Goal: Entertainment & Leisure: Consume media (video, audio)

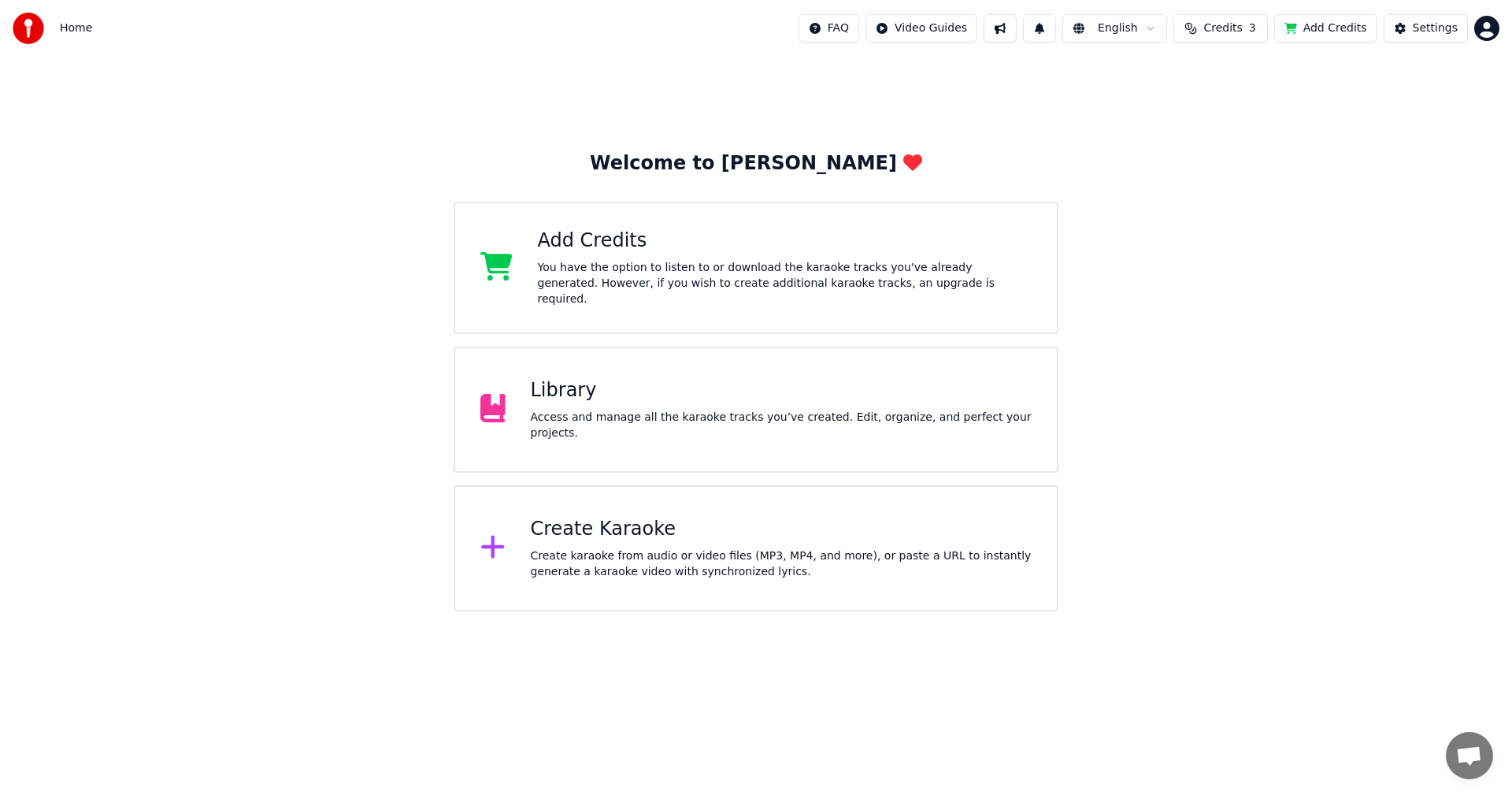
click at [609, 398] on div "Library" at bounding box center [781, 390] width 502 height 25
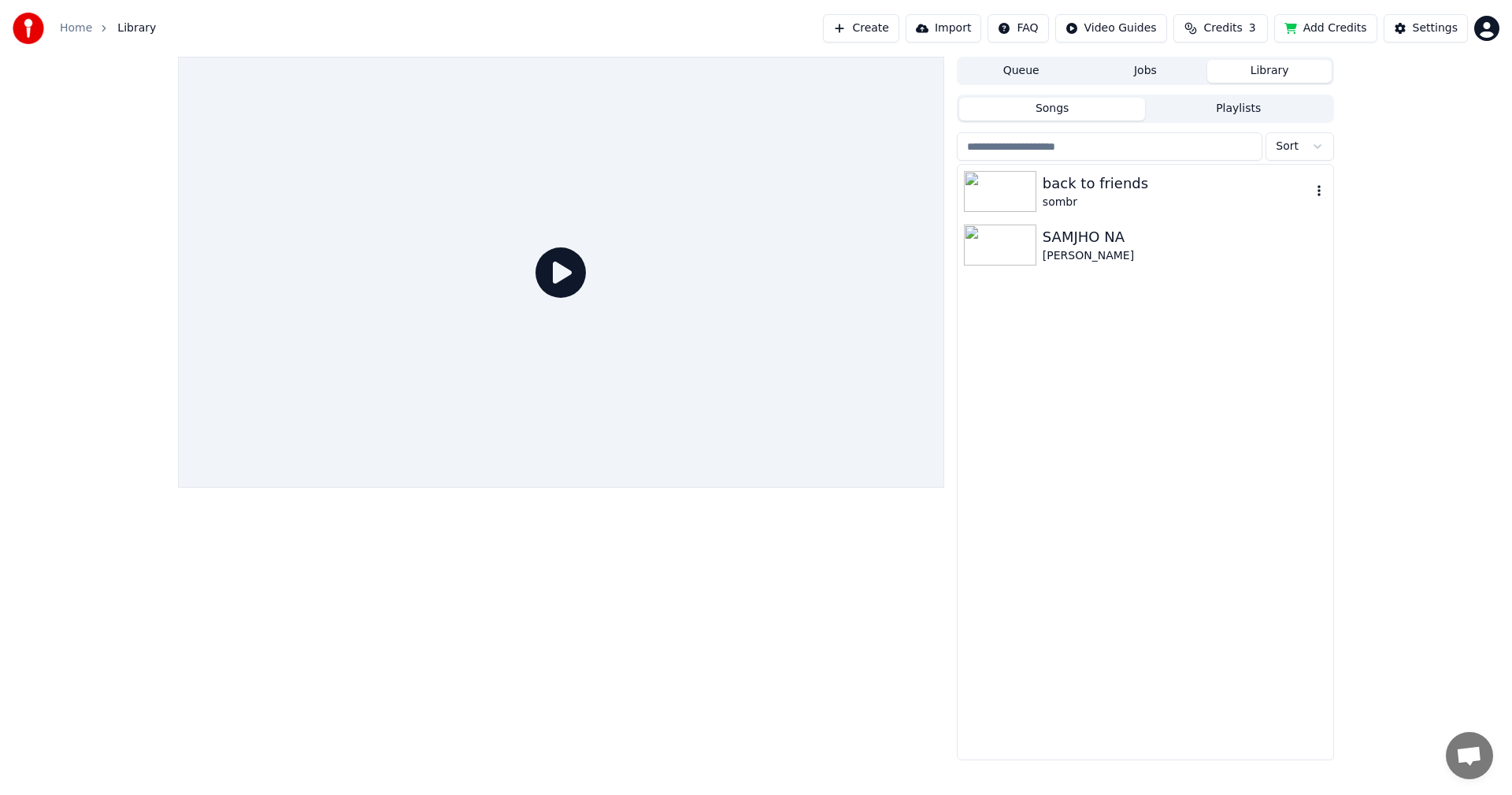
click at [980, 196] on img at bounding box center [1000, 191] width 73 height 41
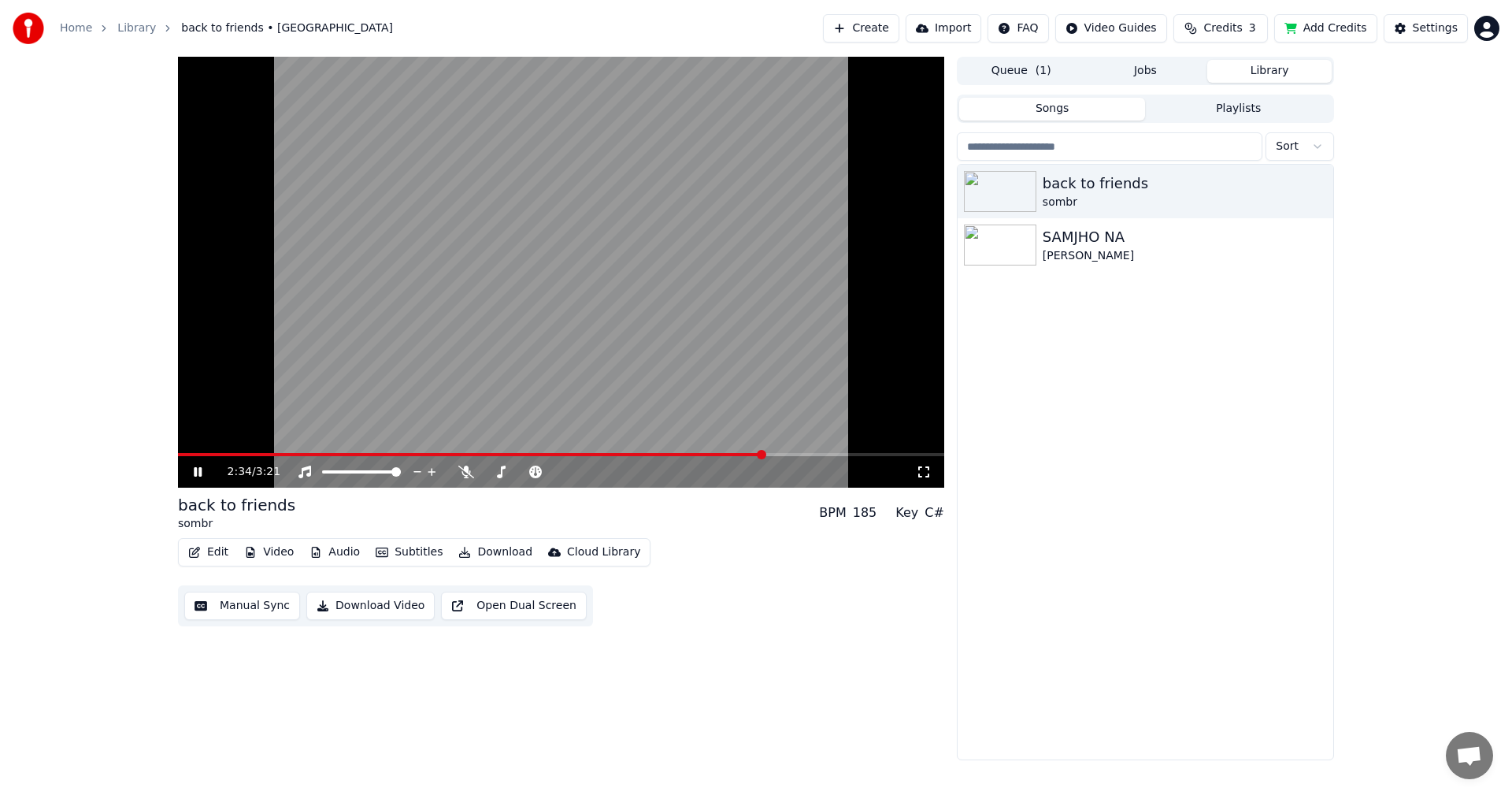
click at [199, 477] on icon at bounding box center [208, 472] width 37 height 12
click at [1194, 373] on div "back to friends sombr SAMJHO NA [PERSON_NAME]" at bounding box center [1145, 462] width 376 height 595
click at [1488, 41] on div "Create Import FAQ Video Guides Credits 3 Add Credits Settings" at bounding box center [1161, 29] width 676 height 29
click at [1490, 36] on html "Home Library back to friends • sombr Create Import FAQ Video Guides Credits 3 A…" at bounding box center [756, 397] width 1512 height 795
click at [1257, 296] on html "Home Library back to friends • sombr Create Import FAQ Video Guides Credits 3 A…" at bounding box center [756, 397] width 1512 height 795
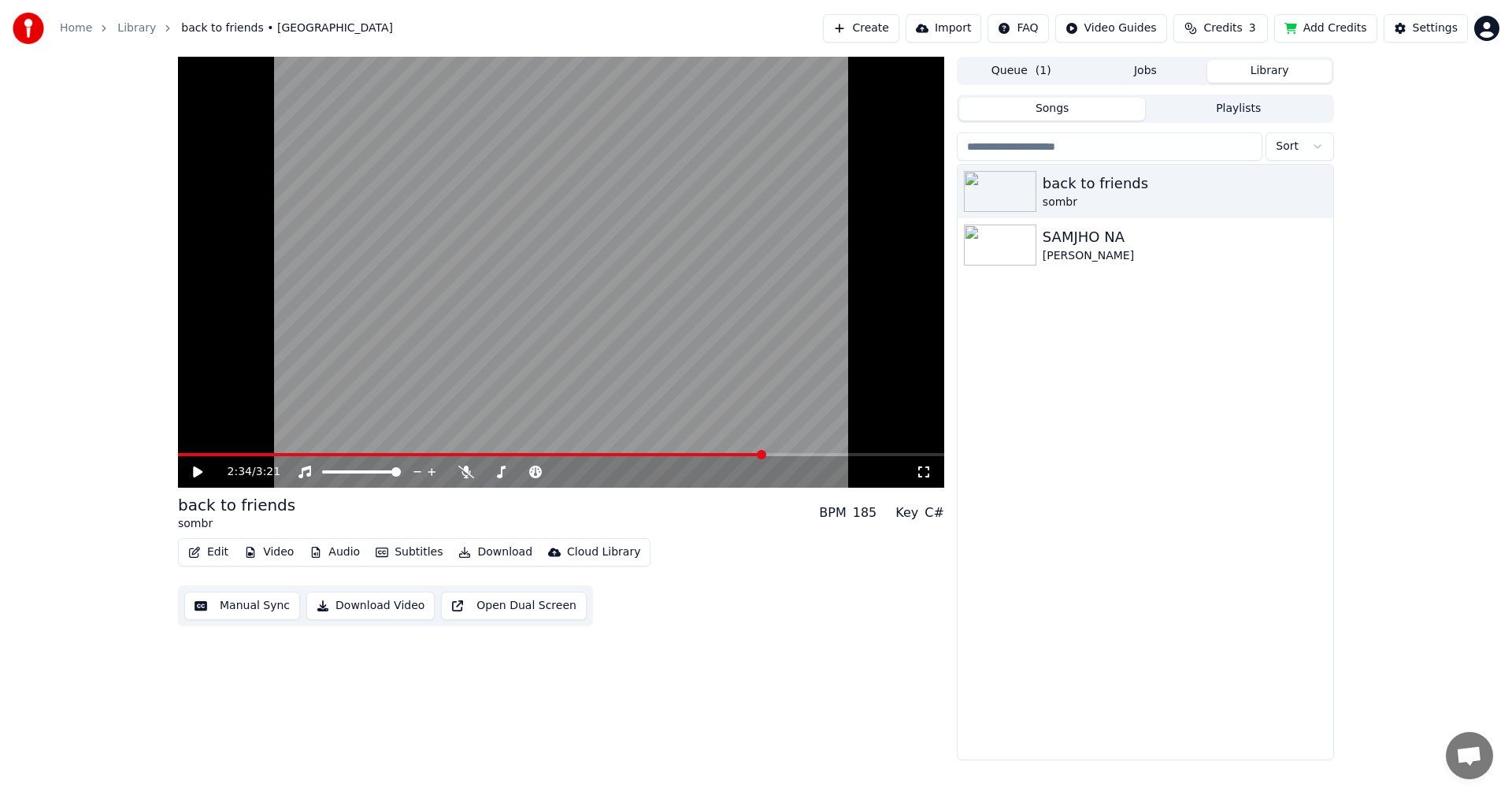
click at [1008, 664] on div "back to friends sombr SAMJHO NA [PERSON_NAME]" at bounding box center [1145, 462] width 376 height 595
